Goal: Submit feedback/report problem

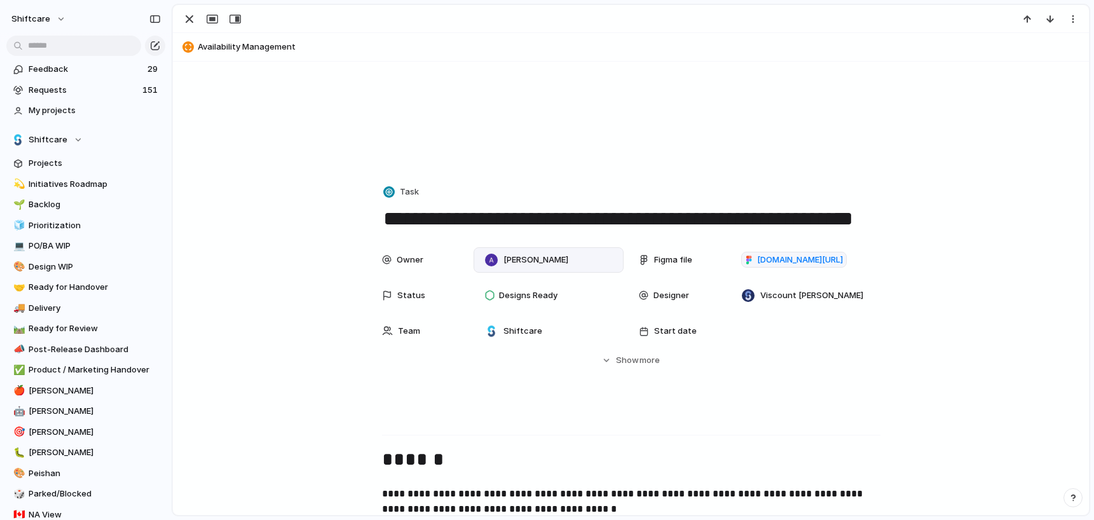
scroll to position [155, 0]
